Goal: Transaction & Acquisition: Purchase product/service

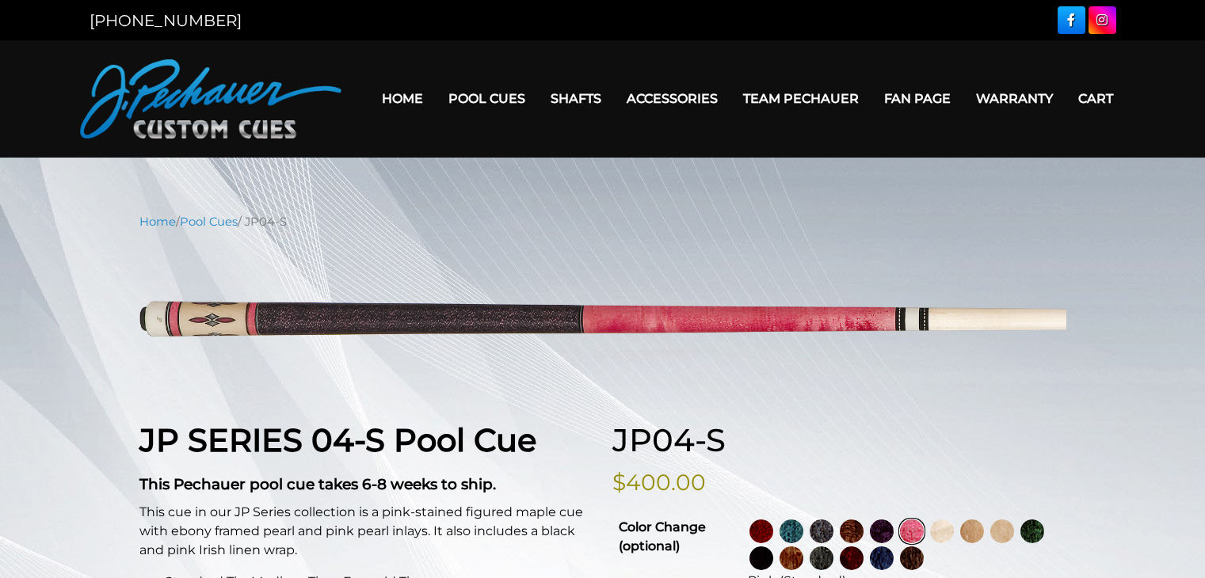
select select "********"
select select "****"
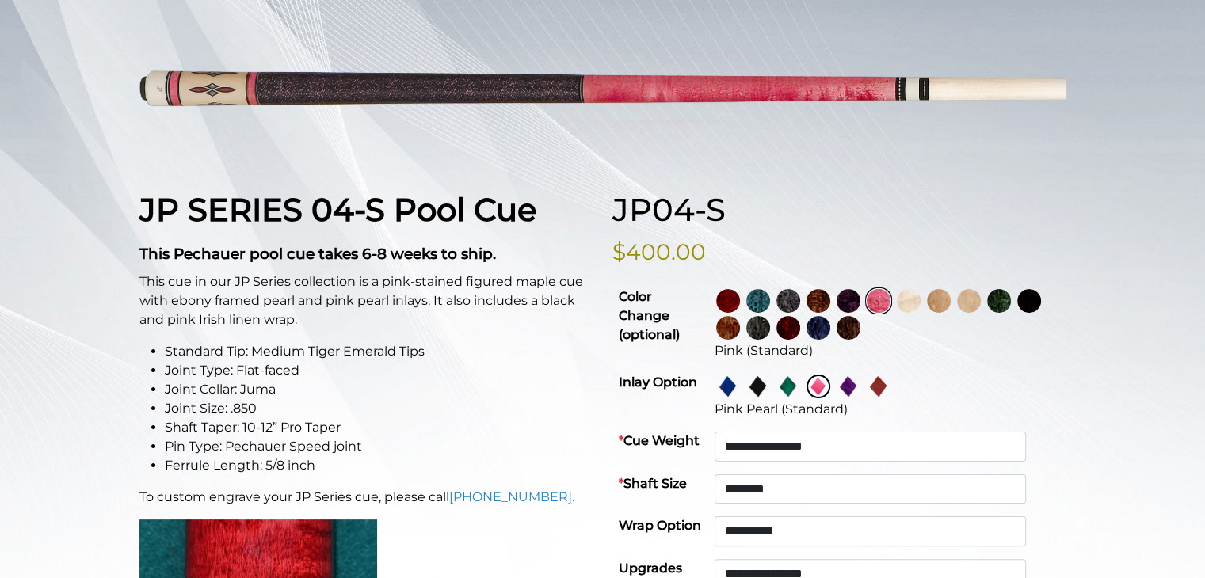
scroll to position [242, 0]
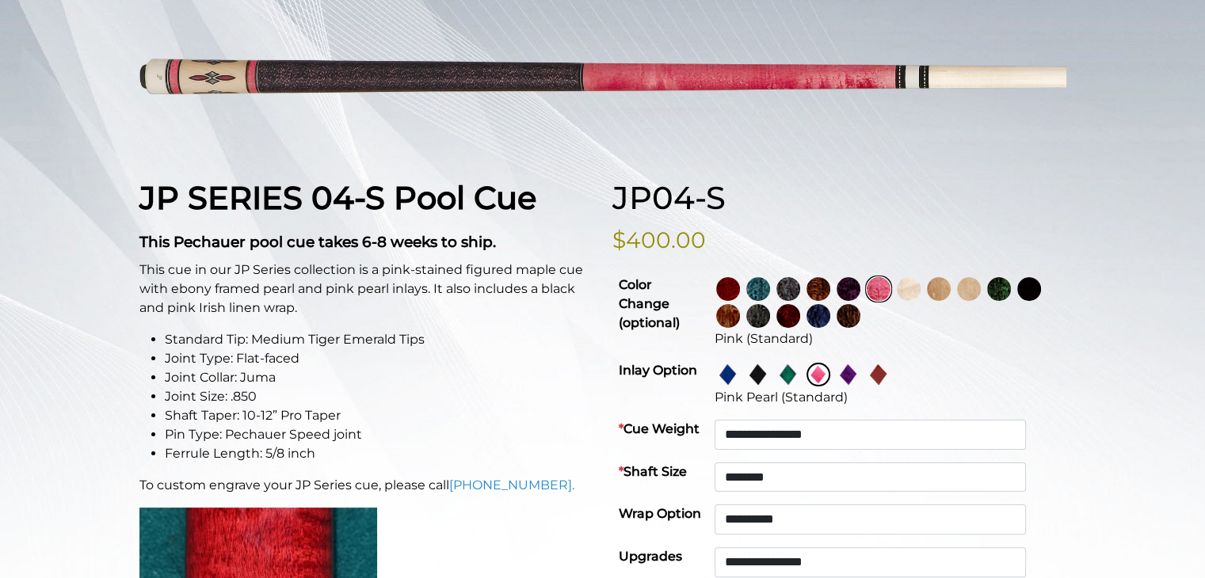
click at [861, 288] on img at bounding box center [849, 289] width 24 height 24
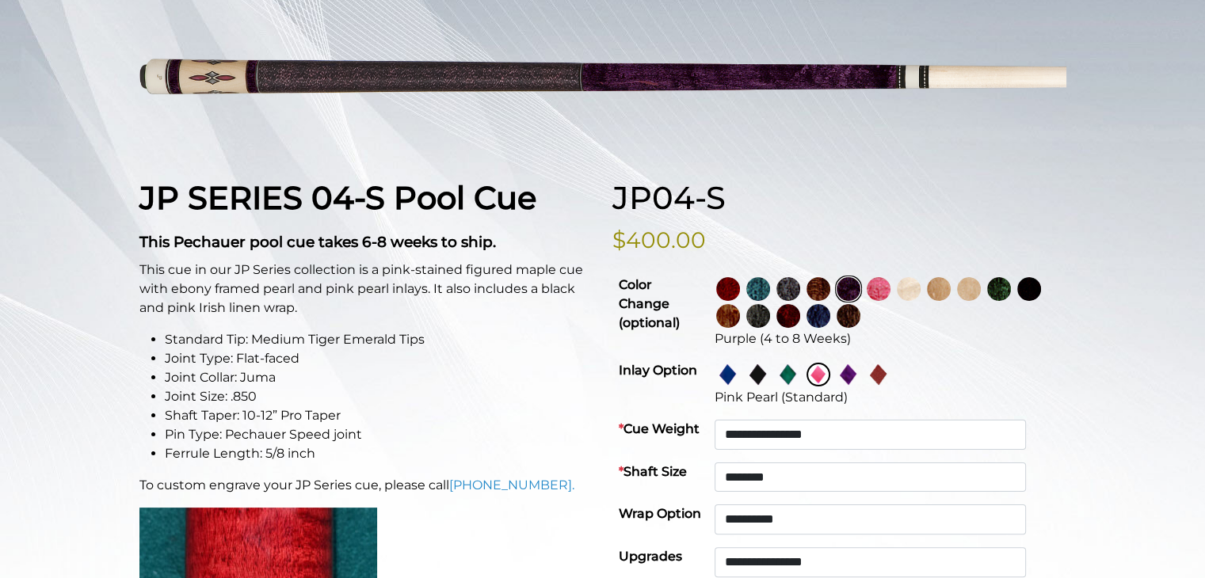
click at [740, 293] on img at bounding box center [728, 289] width 24 height 24
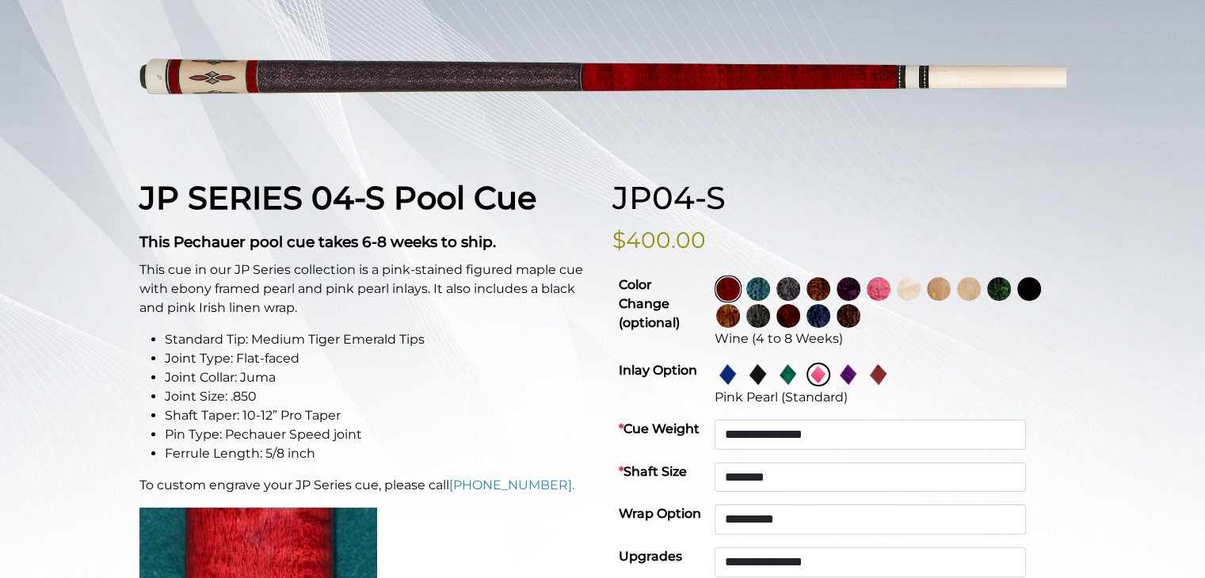
click at [800, 311] on img at bounding box center [789, 316] width 24 height 24
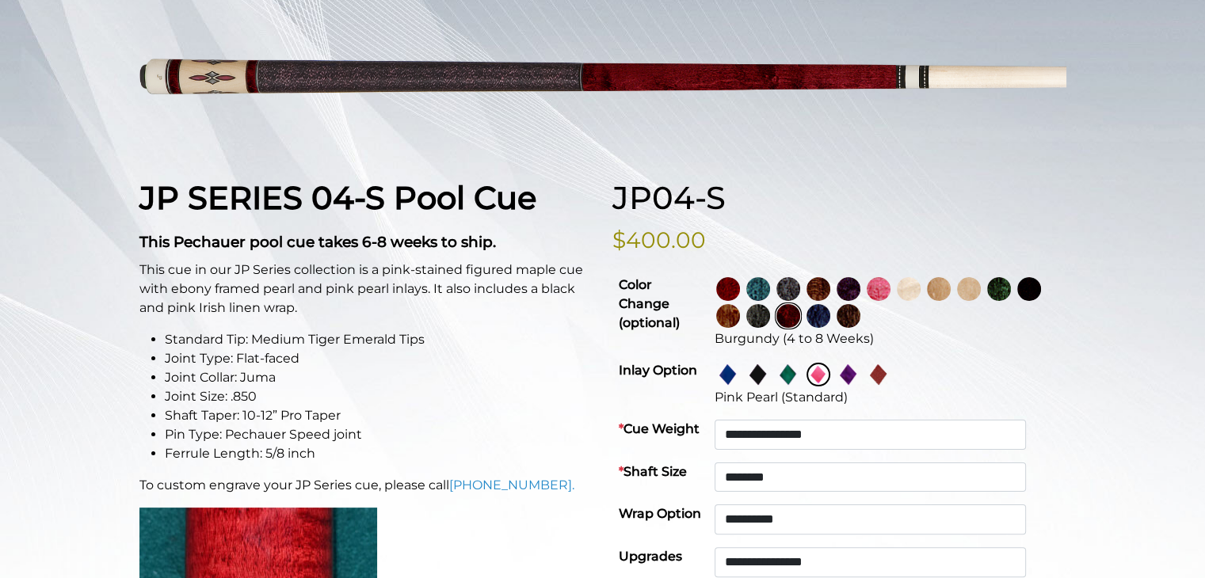
click at [1011, 292] on img at bounding box center [999, 289] width 24 height 24
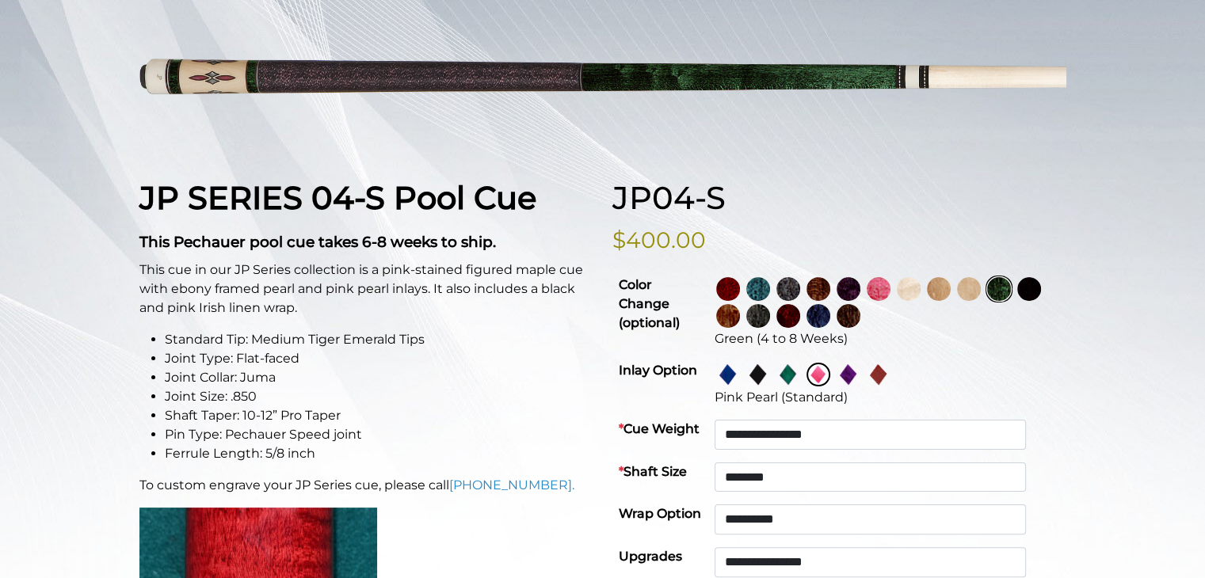
click at [770, 315] on img at bounding box center [758, 316] width 24 height 24
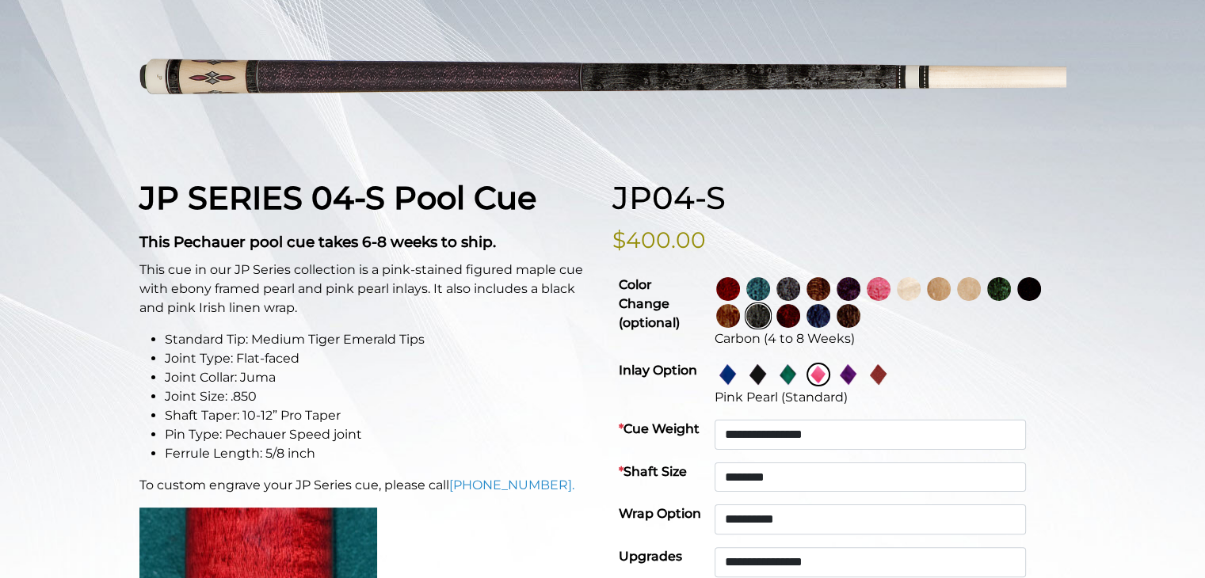
click at [800, 315] on img at bounding box center [789, 316] width 24 height 24
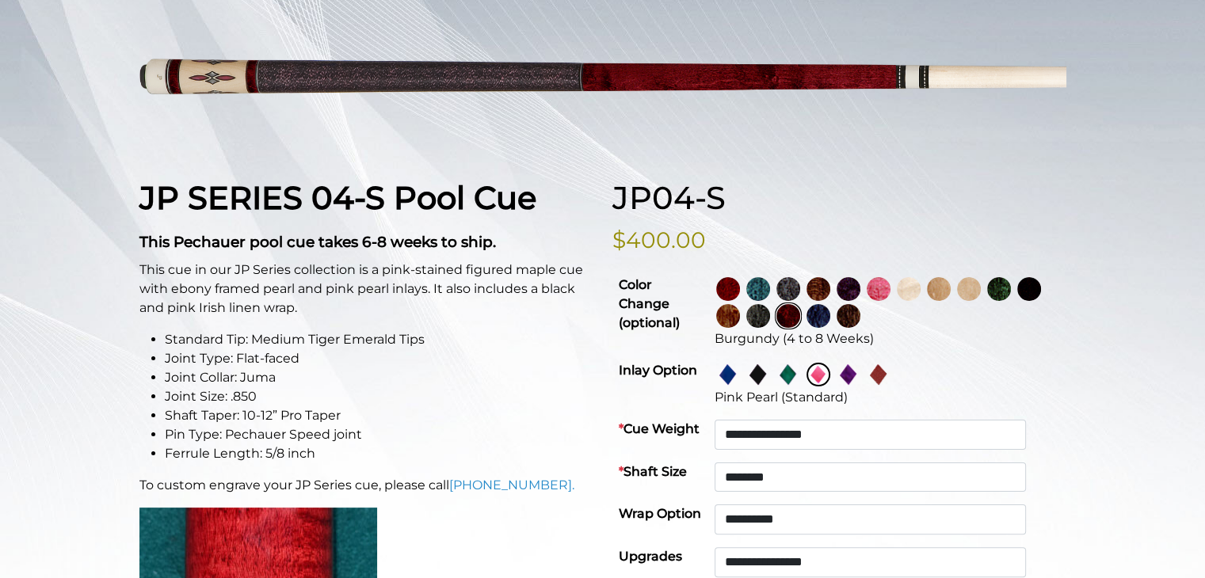
click at [770, 317] on img at bounding box center [758, 316] width 24 height 24
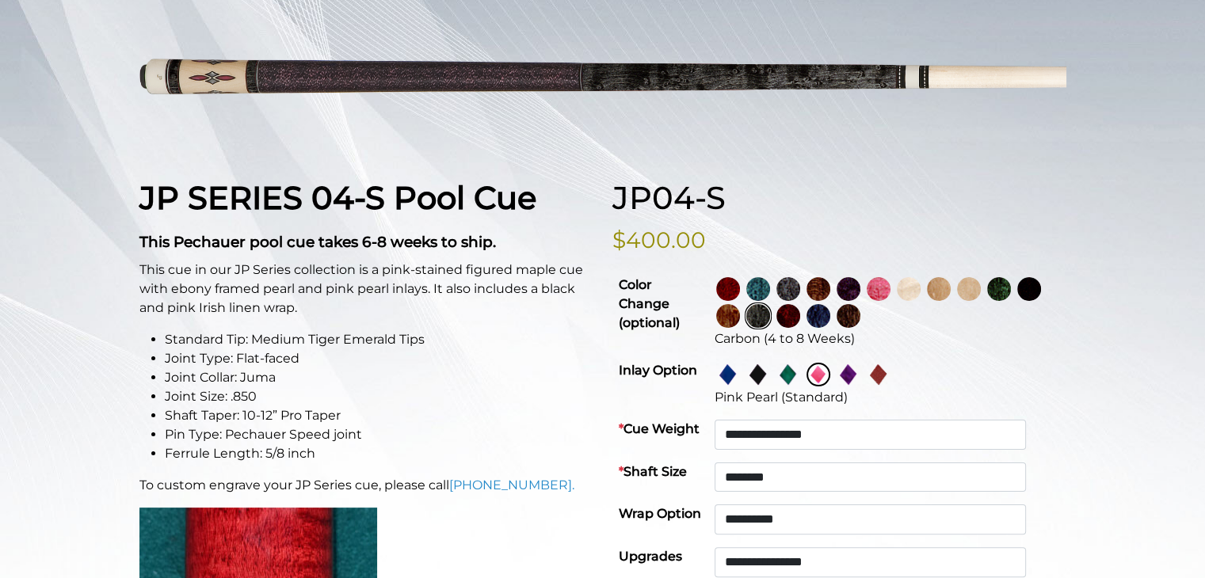
click at [740, 316] on img at bounding box center [728, 316] width 24 height 24
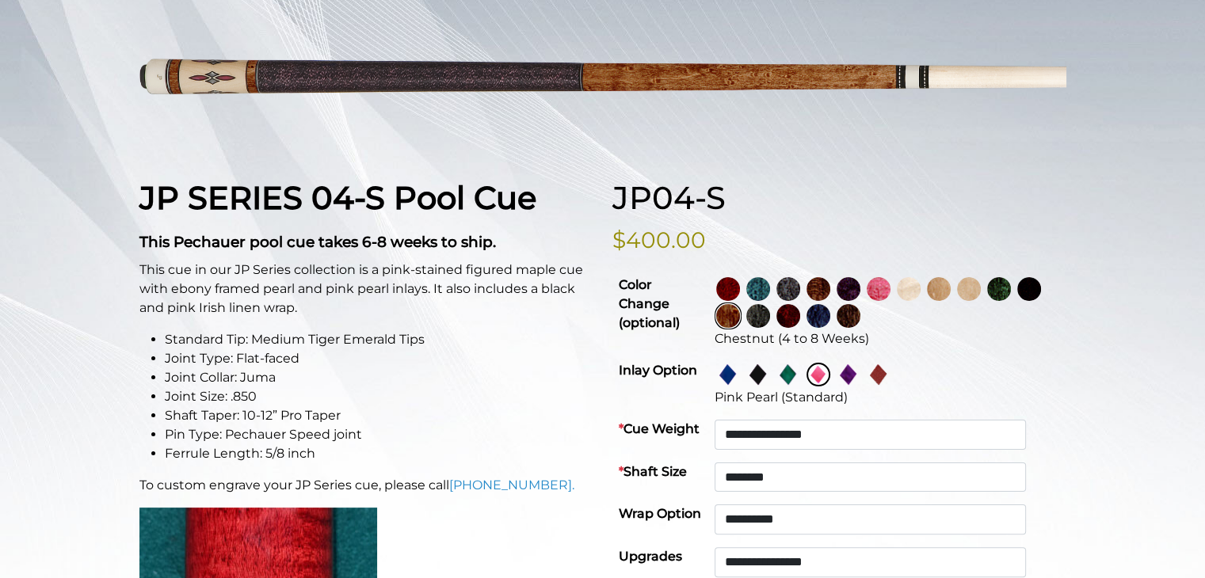
click at [1017, 301] on img at bounding box center [1029, 289] width 24 height 24
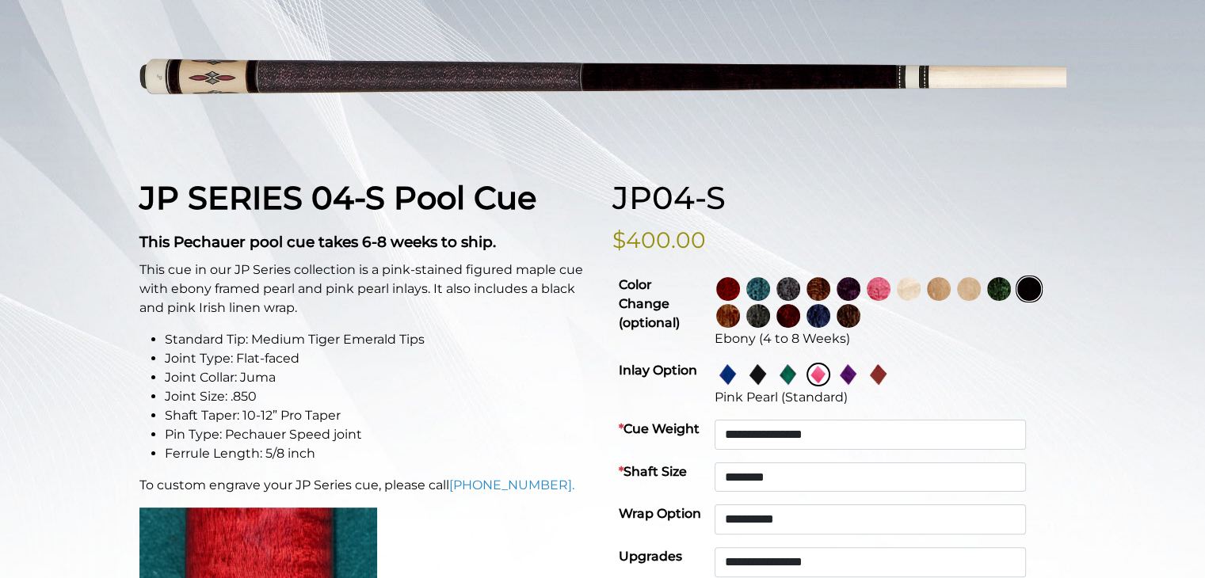
click at [861, 319] on img at bounding box center [849, 316] width 24 height 24
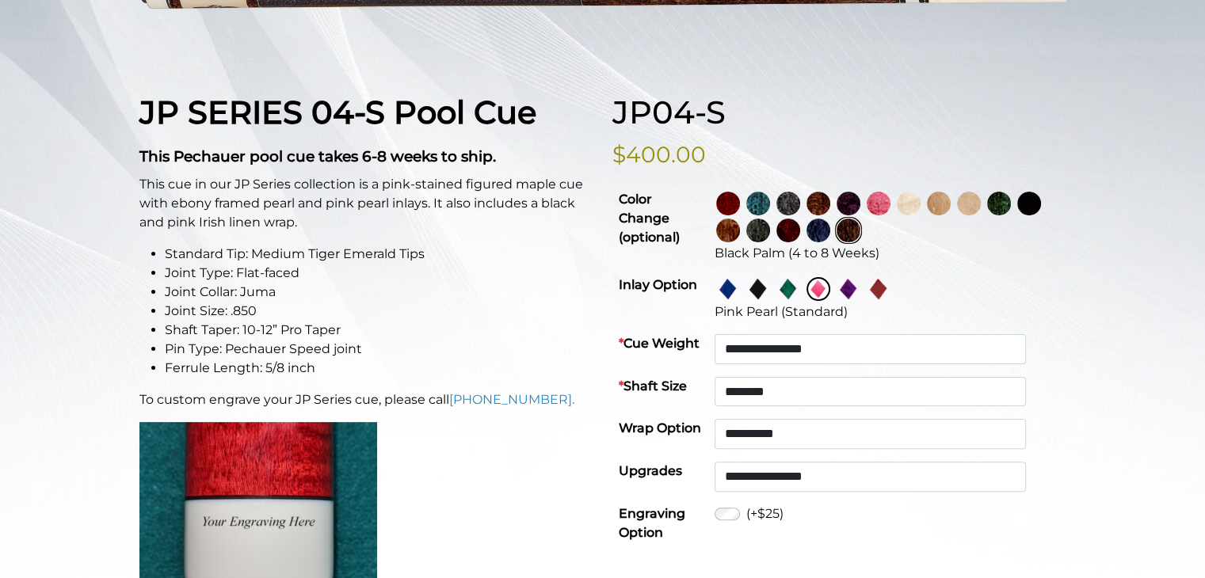
scroll to position [327, 0]
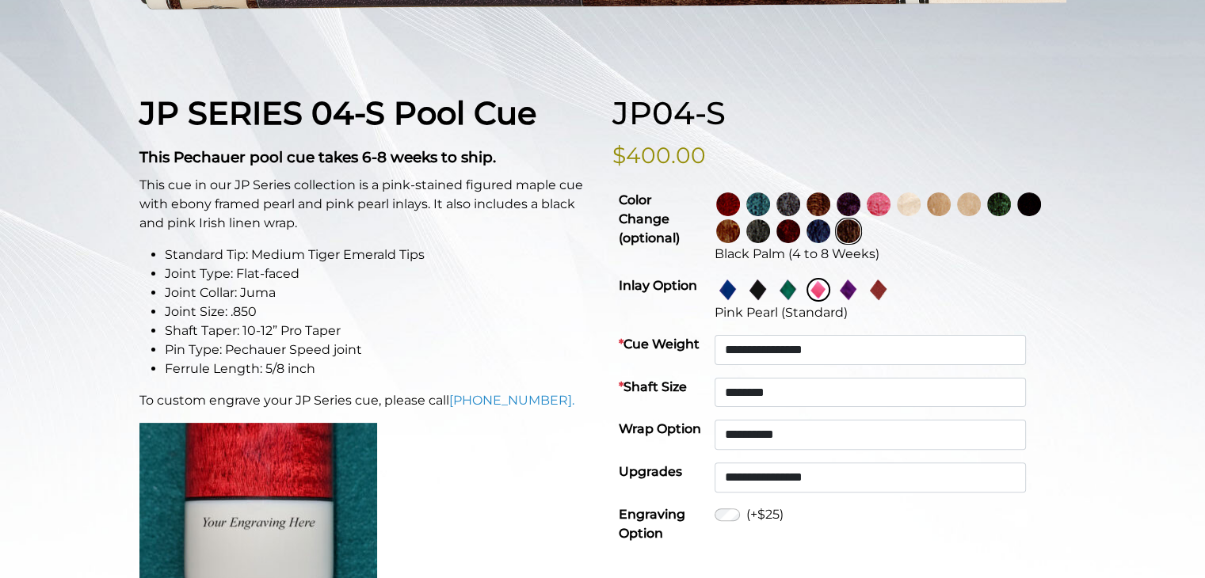
click at [800, 223] on img at bounding box center [789, 231] width 24 height 24
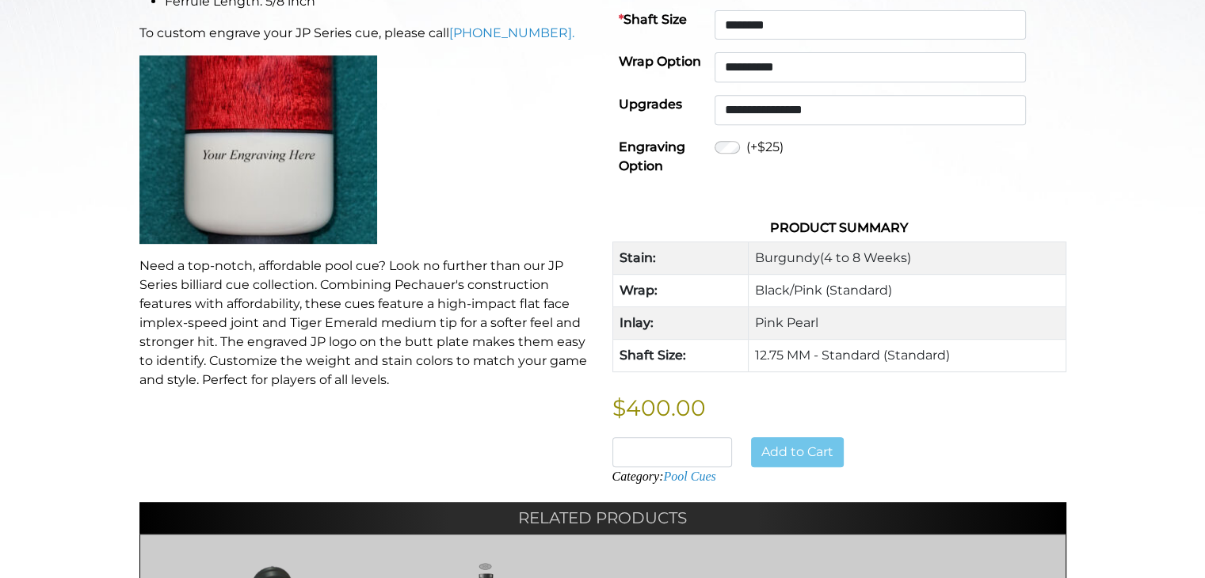
scroll to position [704, 0]
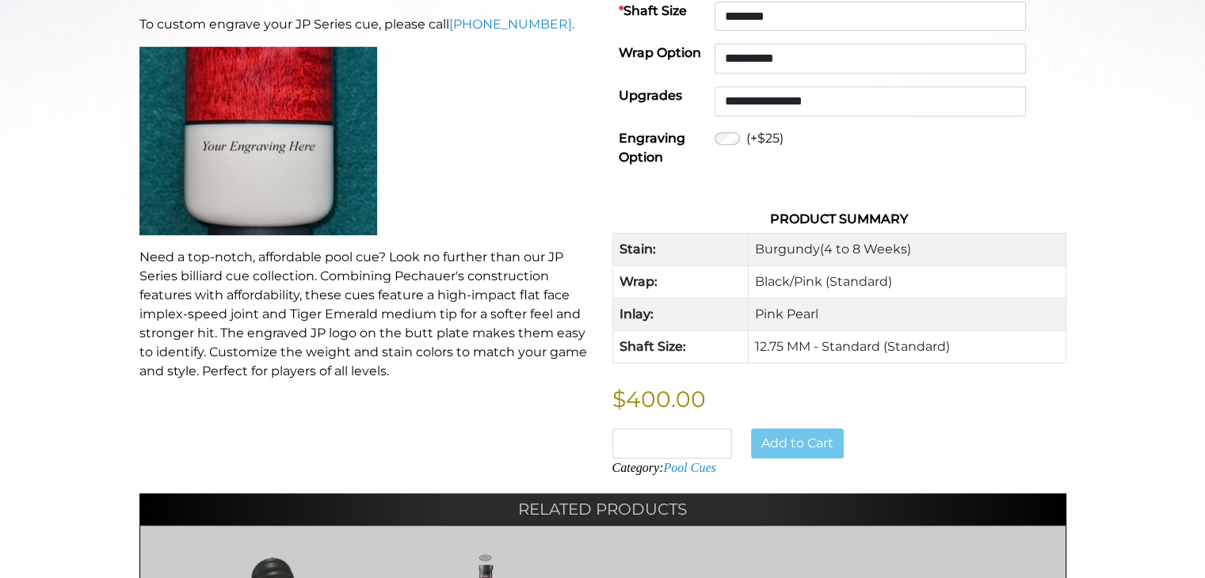
click at [791, 429] on div "Add to Cart" at bounding box center [811, 444] width 139 height 30
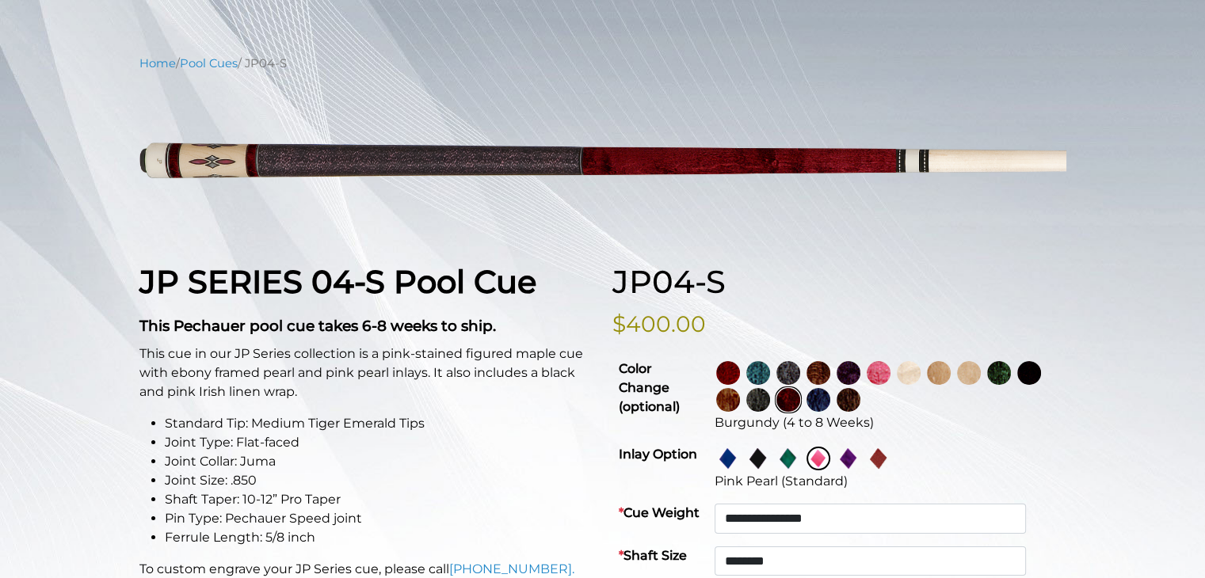
scroll to position [162, 0]
